Goal: Find contact information: Find contact information

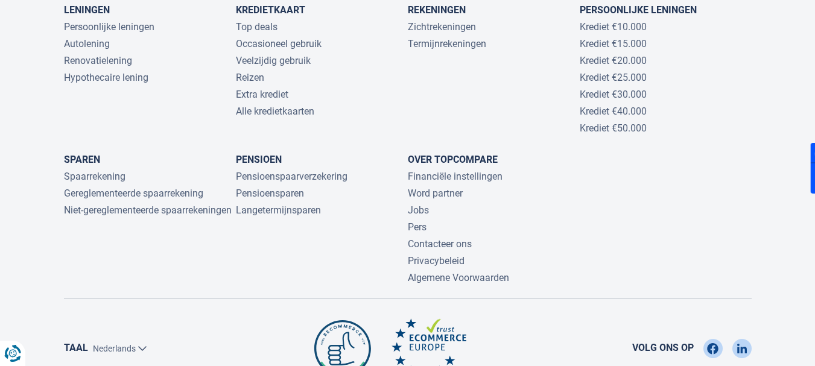
scroll to position [2799, 0]
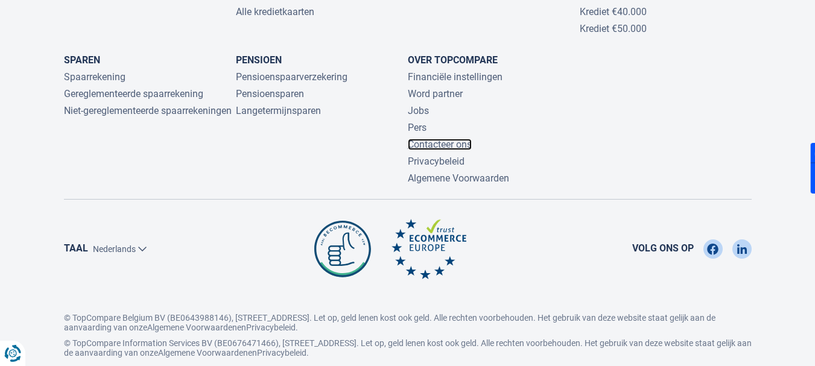
click at [440, 139] on link "Contacteer ons" at bounding box center [440, 144] width 64 height 11
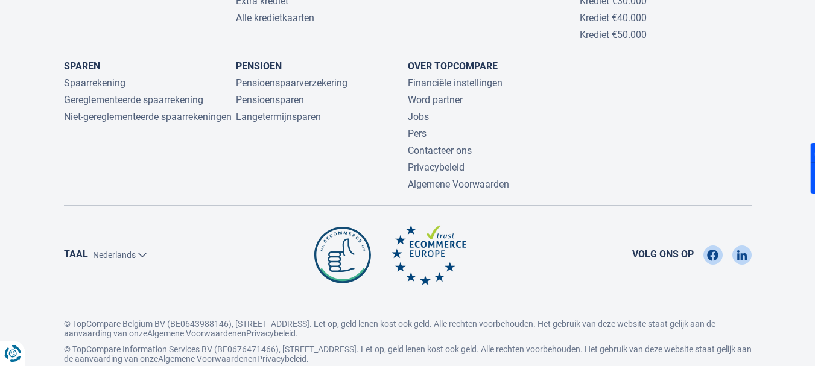
scroll to position [2897, 0]
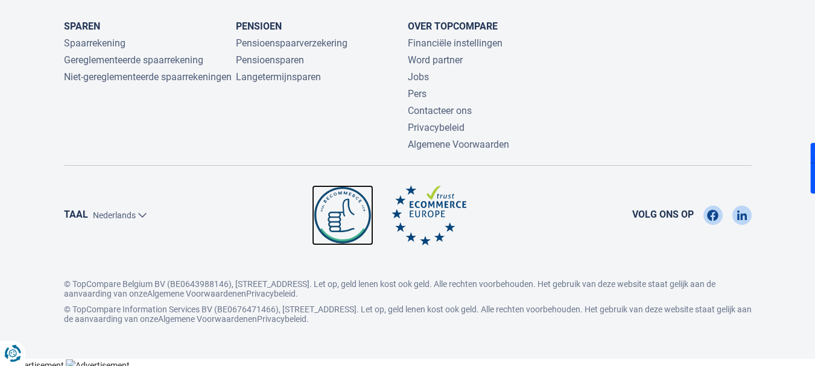
click at [343, 203] on img at bounding box center [343, 215] width 62 height 60
